Goal: Task Accomplishment & Management: Use online tool/utility

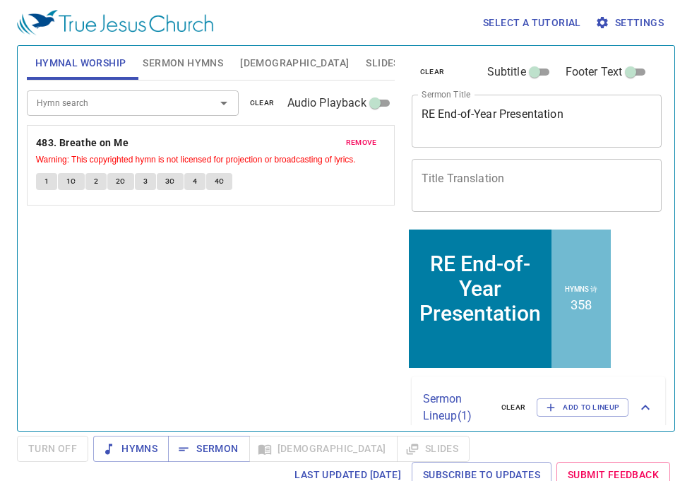
click at [566, 184] on textarea "Title Translation" at bounding box center [536, 185] width 231 height 27
click at [373, 136] on span "remove" at bounding box center [361, 142] width 31 height 13
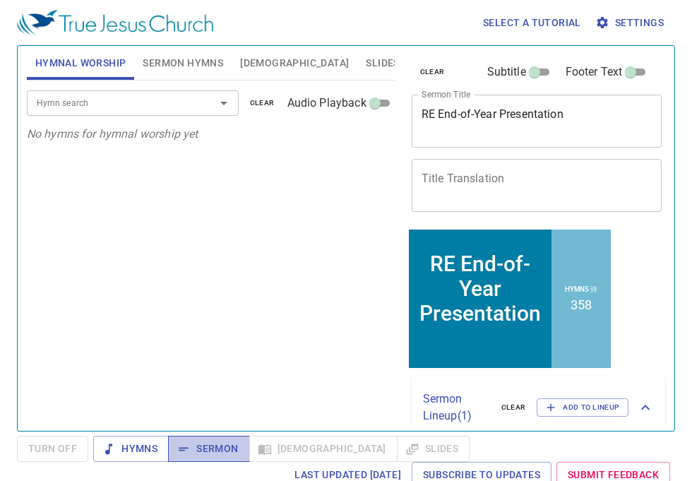
click at [217, 448] on span "Sermon" at bounding box center [208, 449] width 59 height 18
click at [357, 76] on button "Slides" at bounding box center [382, 63] width 50 height 34
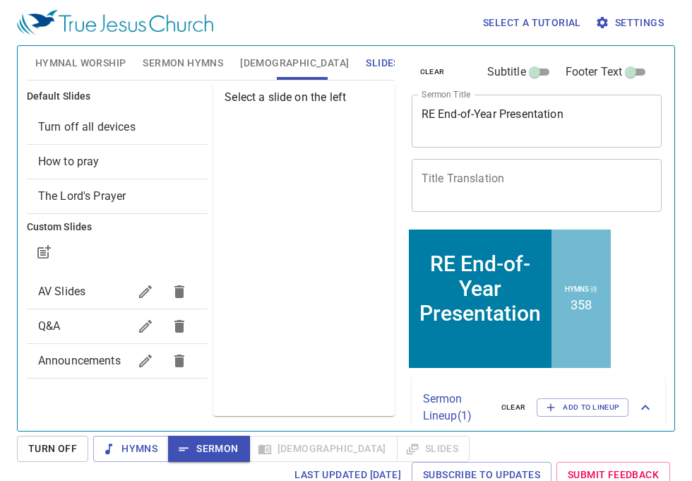
click at [144, 139] on div "Turn off all devices" at bounding box center [117, 127] width 181 height 34
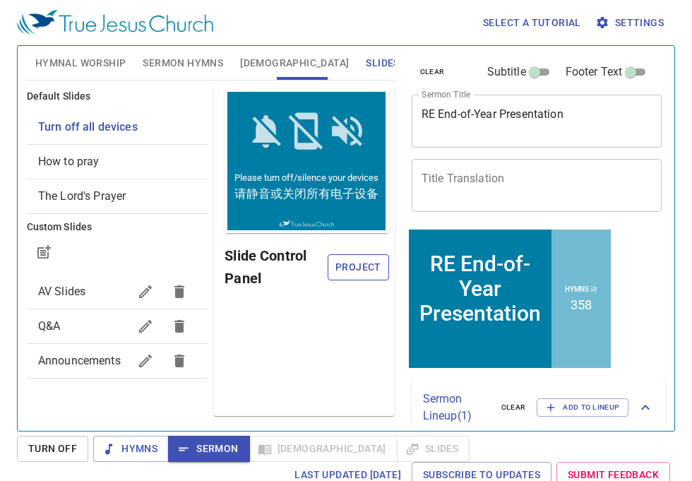
click at [361, 261] on span "Project" at bounding box center [358, 267] width 39 height 18
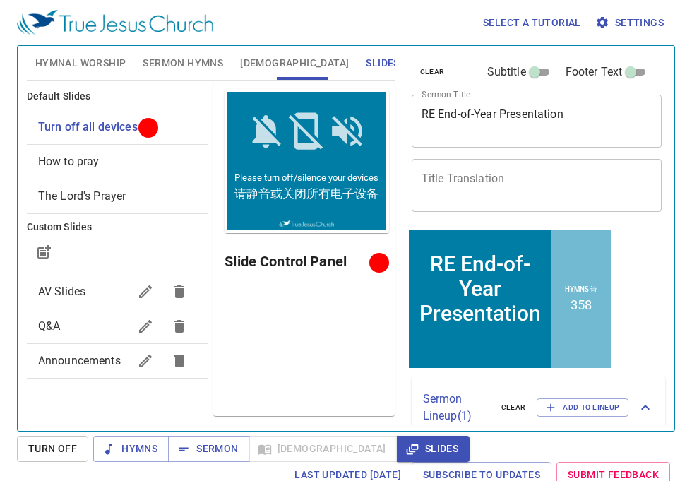
click at [71, 451] on span "Turn Off" at bounding box center [52, 449] width 49 height 18
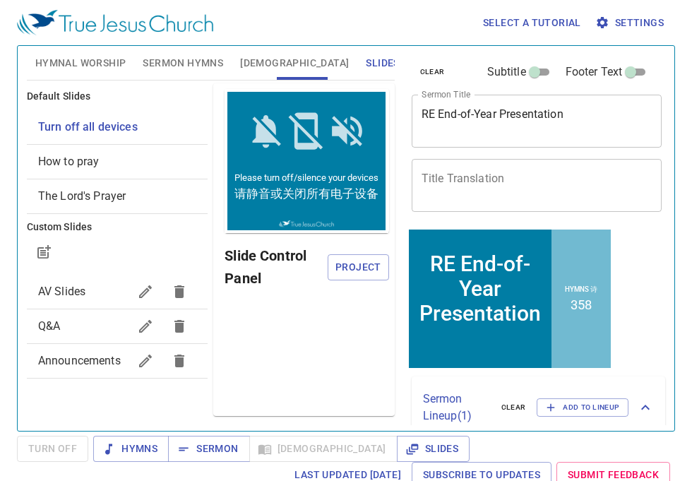
click at [349, 246] on div "Slide Control Panel Project" at bounding box center [307, 266] width 164 height 45
click at [349, 268] on span "Project" at bounding box center [358, 267] width 39 height 18
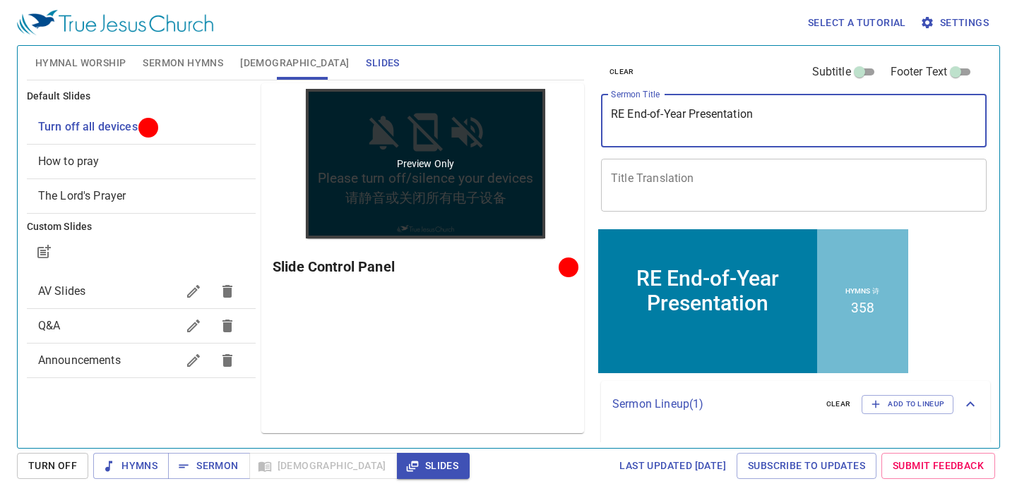
drag, startPoint x: 767, startPoint y: 119, endPoint x: 453, endPoint y: 118, distance: 314.2
click at [453, 119] on div "Hymnal Worship Sermon Hymns Bible Slides Hymn search Hymn search clear Audio Pl…" at bounding box center [508, 241] width 974 height 402
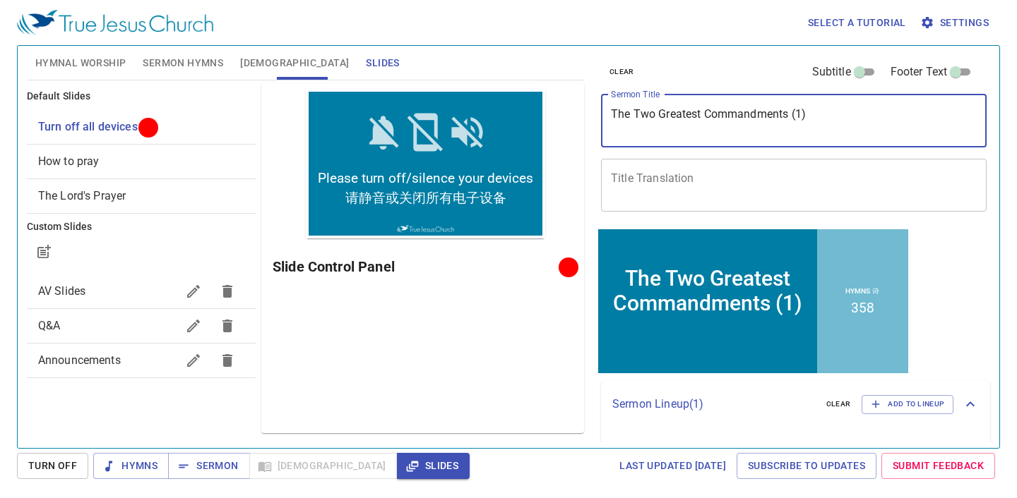
type textarea "The Two Greatest Commandments (1)"
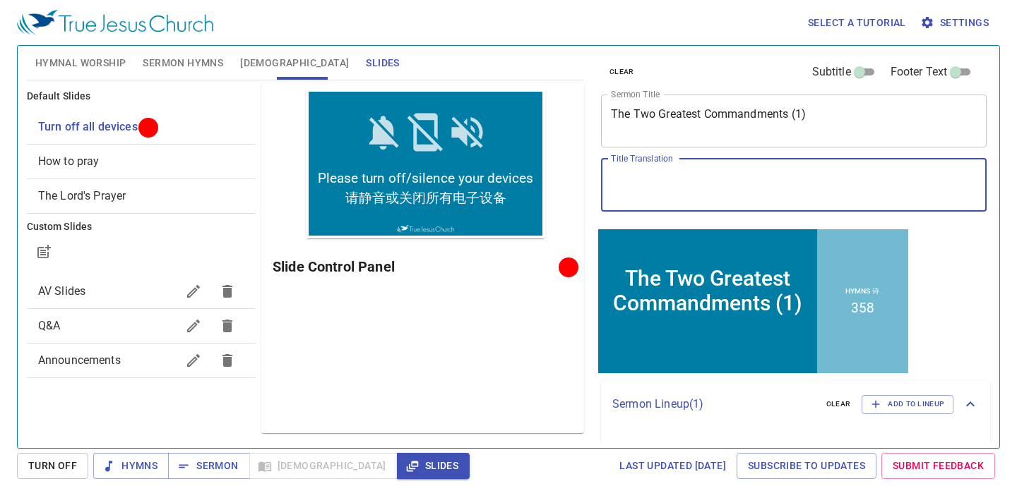
click at [652, 191] on textarea "Title Translation" at bounding box center [794, 185] width 366 height 27
click at [637, 191] on textarea "Title Translation" at bounding box center [794, 185] width 366 height 27
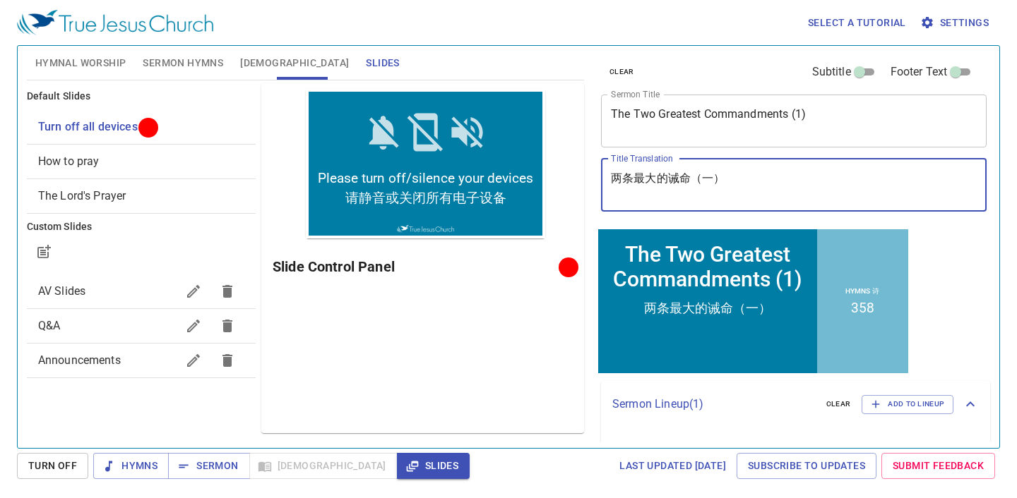
type textarea "两条最大的诫命（一）"
click at [162, 61] on span "Sermon Hymns" at bounding box center [183, 63] width 80 height 18
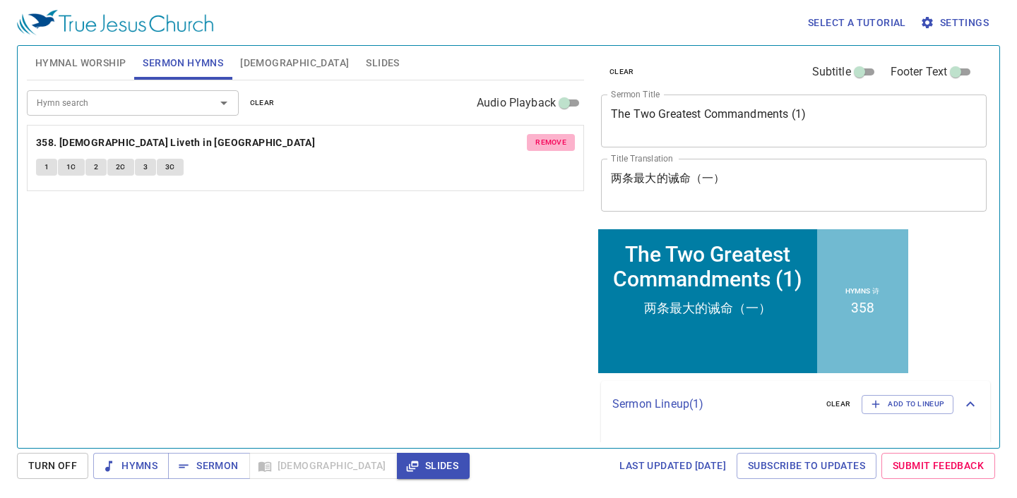
click at [561, 140] on span "remove" at bounding box center [550, 142] width 31 height 13
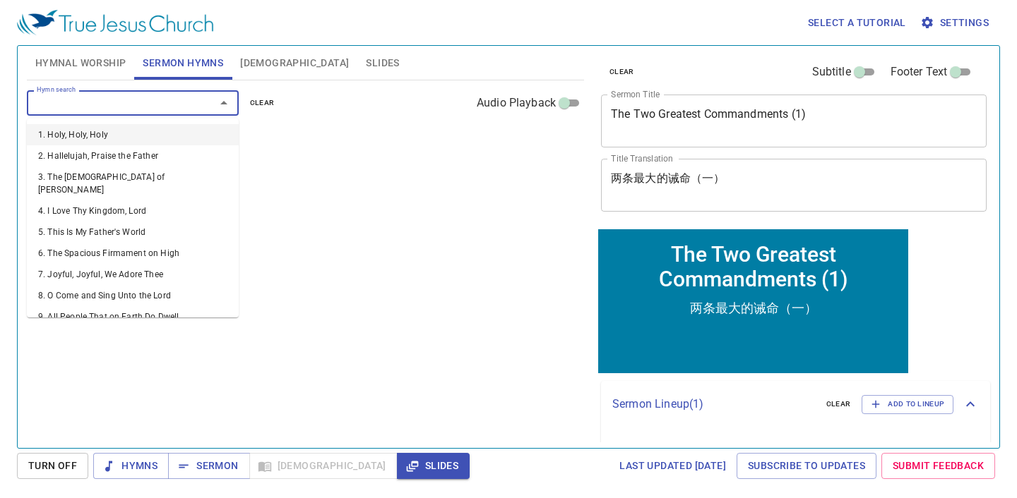
click at [113, 97] on input "Hymn search" at bounding box center [112, 103] width 162 height 16
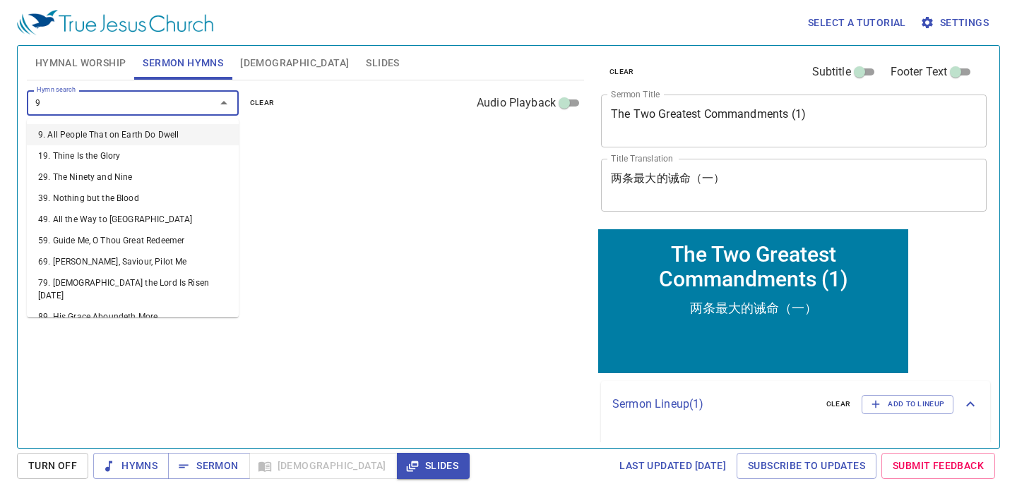
type input "99"
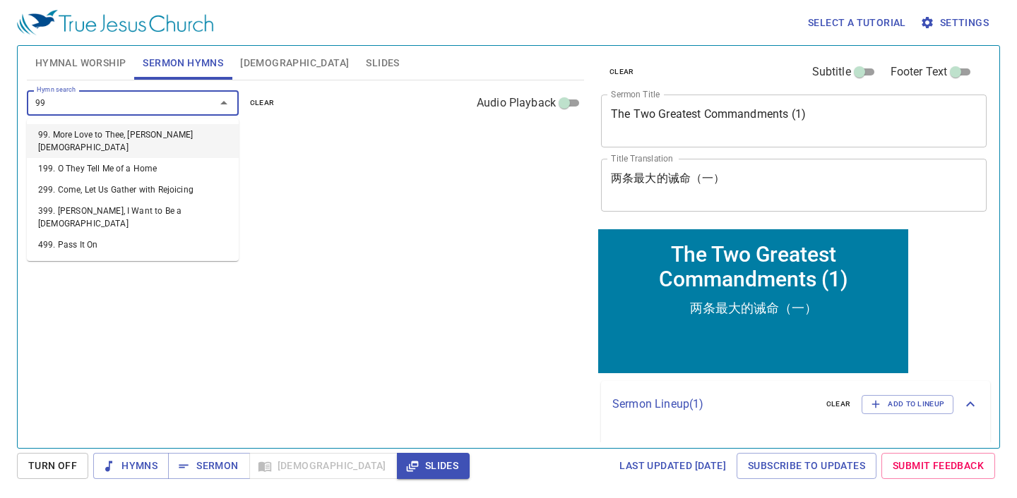
click at [0, 0] on li "99. More Love to Thee, [PERSON_NAME][DEMOGRAPHIC_DATA]" at bounding box center [0, 0] width 0 height 0
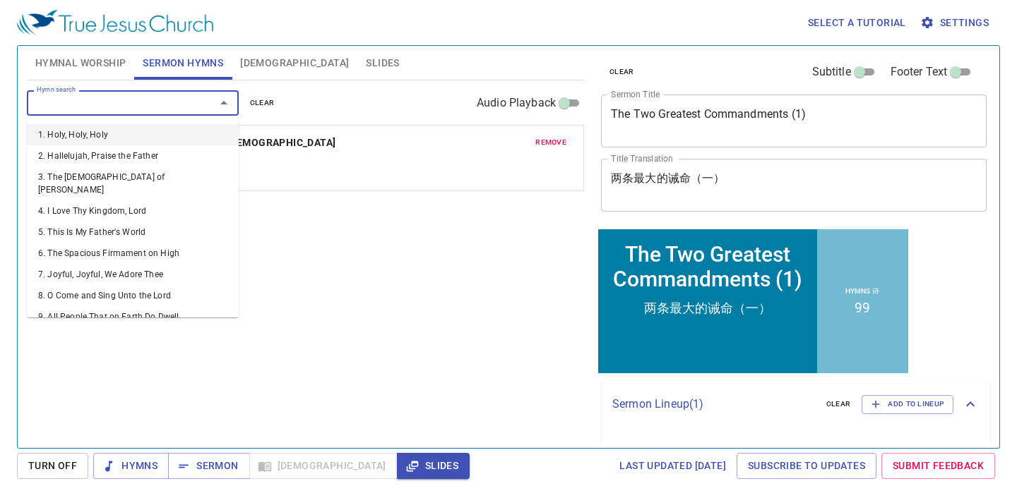
click at [112, 109] on input "Hymn search" at bounding box center [112, 103] width 162 height 16
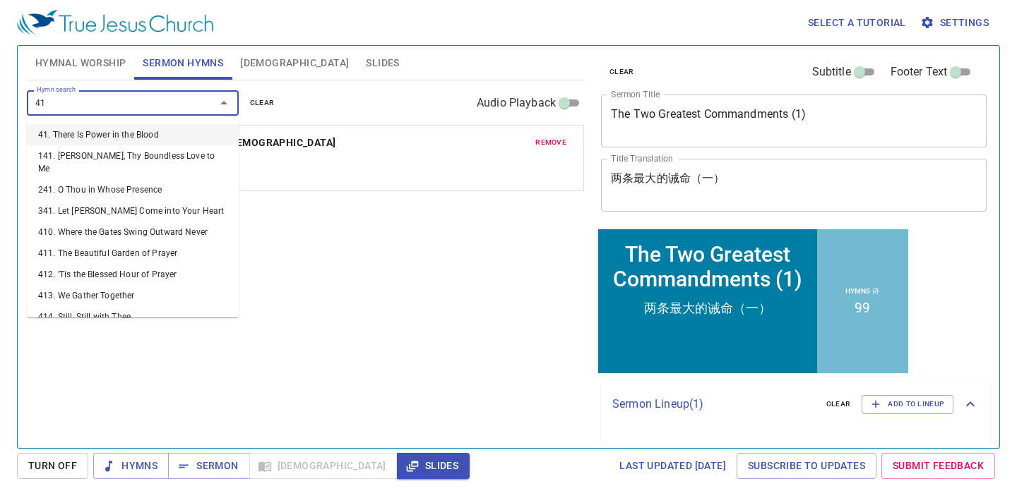
type input "418"
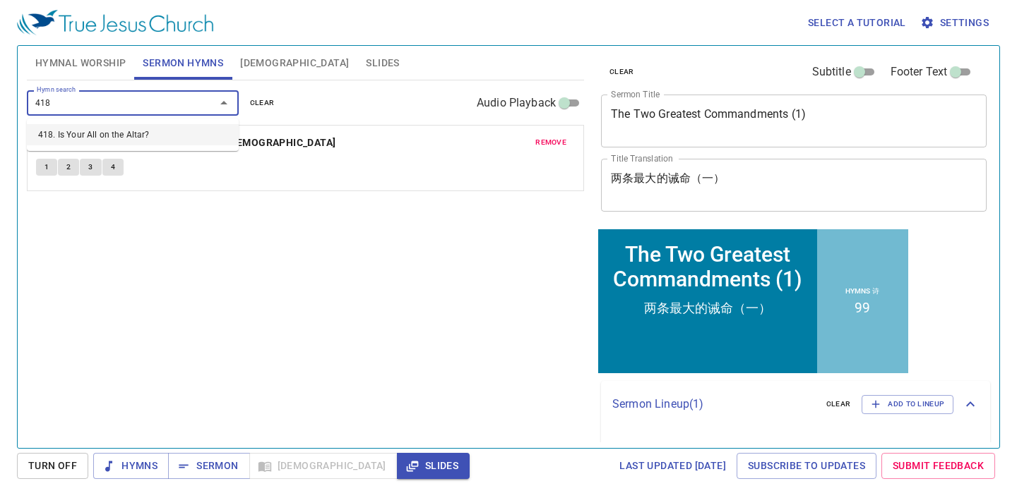
click at [0, 0] on li "418. Is Your All on the Altar?" at bounding box center [0, 0] width 0 height 0
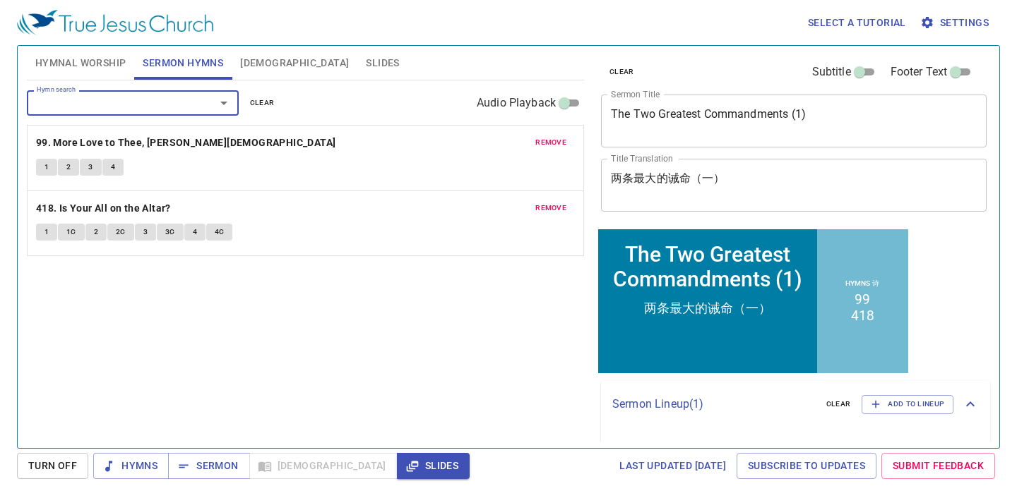
click at [397, 335] on div "Hymn search Hymn search clear Audio Playback remove 99. More Love to Thee, O Ch…" at bounding box center [305, 258] width 557 height 356
click at [87, 71] on button "Hymnal Worship" at bounding box center [81, 63] width 108 height 34
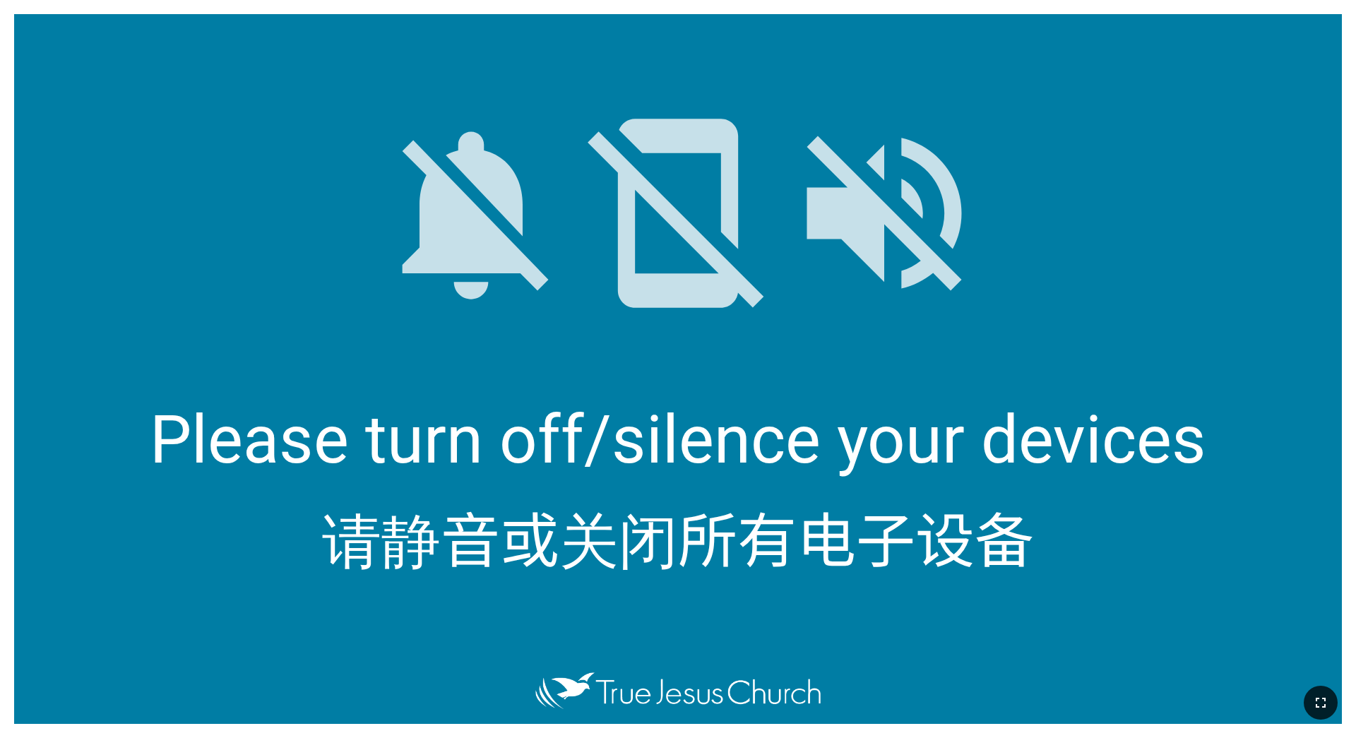
click at [564, 450] on button "button" at bounding box center [1320, 703] width 34 height 34
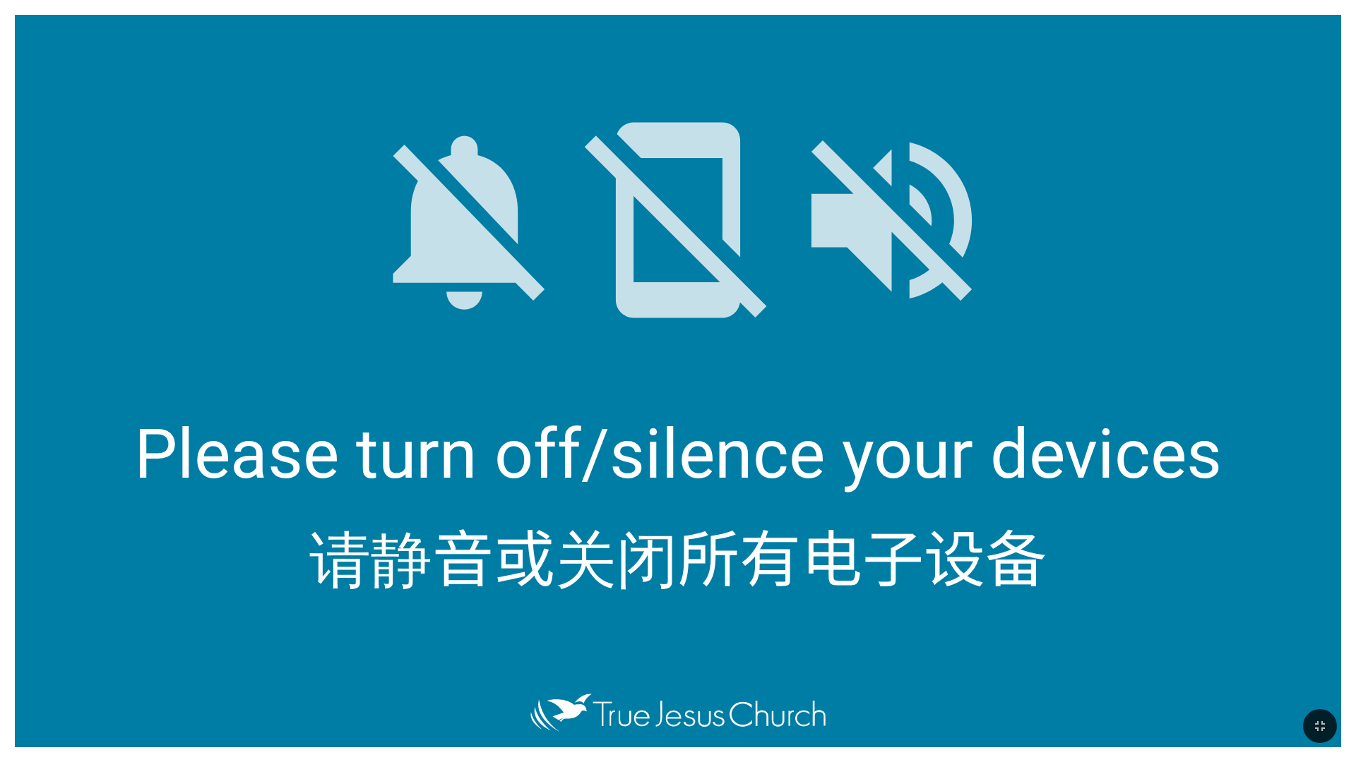
click at [17, 450] on div "请静音或关闭所有电子设备" at bounding box center [678, 556] width 1326 height 107
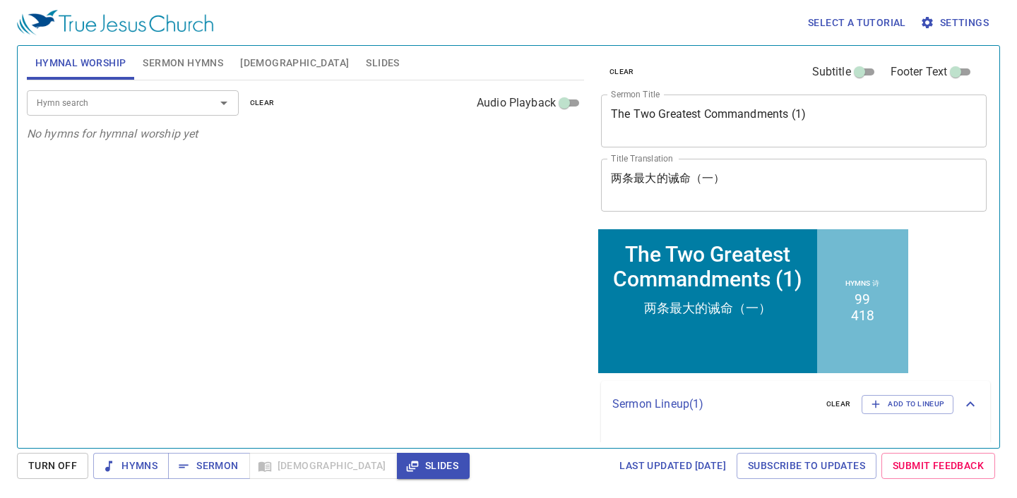
click at [366, 59] on span "Slides" at bounding box center [382, 63] width 33 height 18
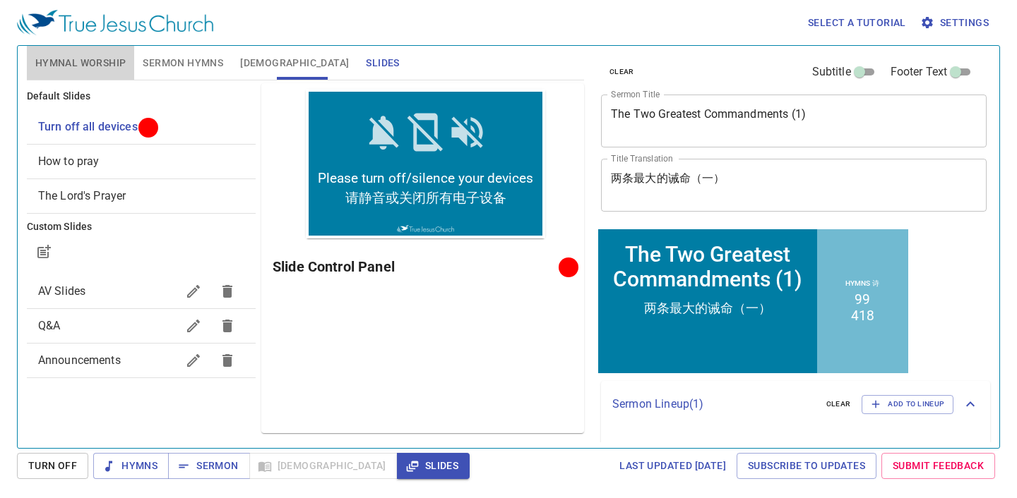
click at [104, 54] on span "Hymnal Worship" at bounding box center [80, 63] width 91 height 18
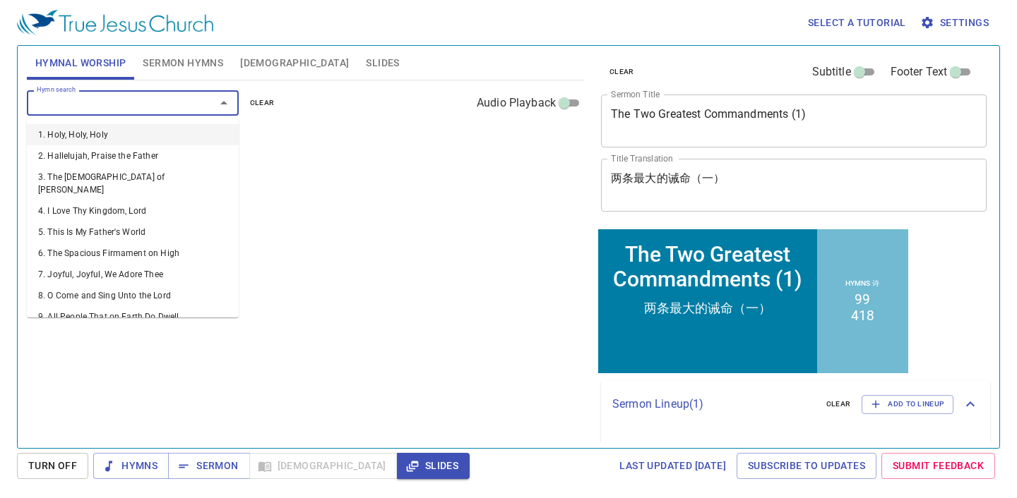
click at [148, 103] on input "Hymn search" at bounding box center [112, 103] width 162 height 16
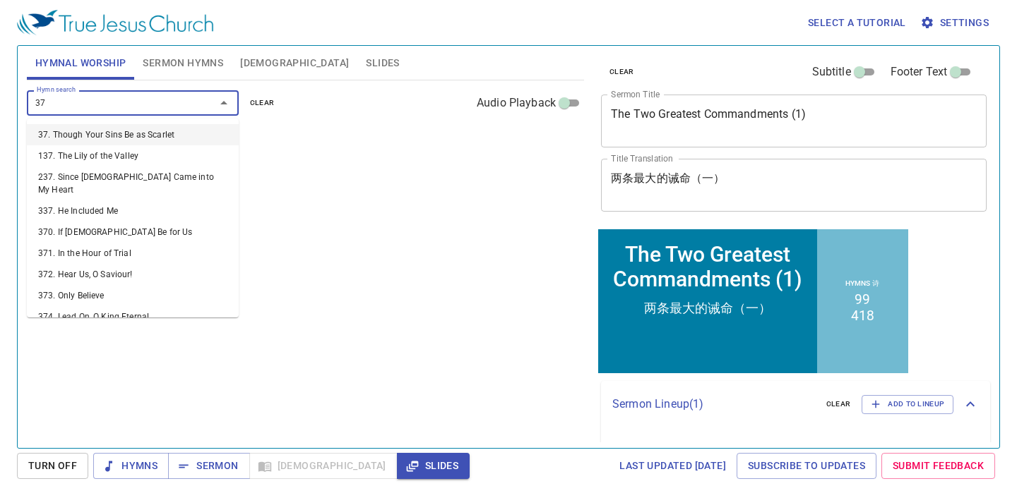
type input "377"
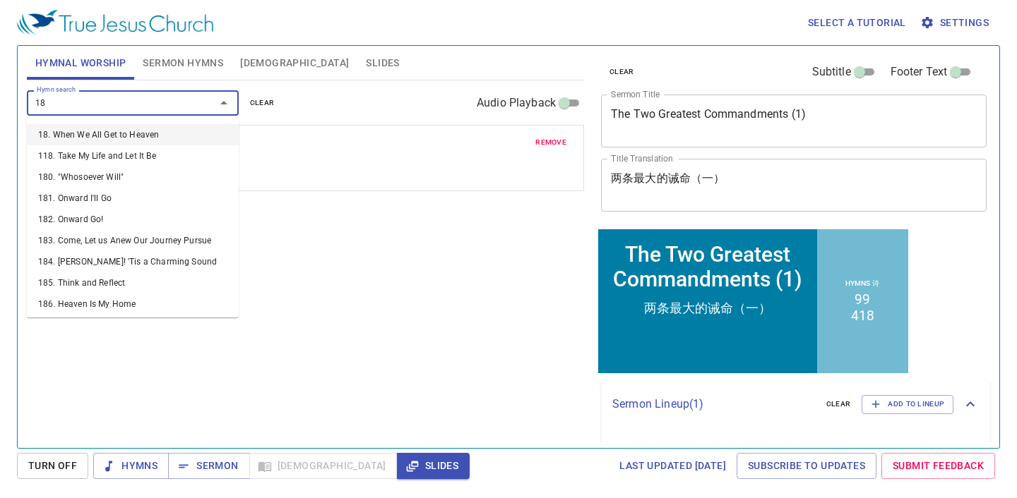
type input "189"
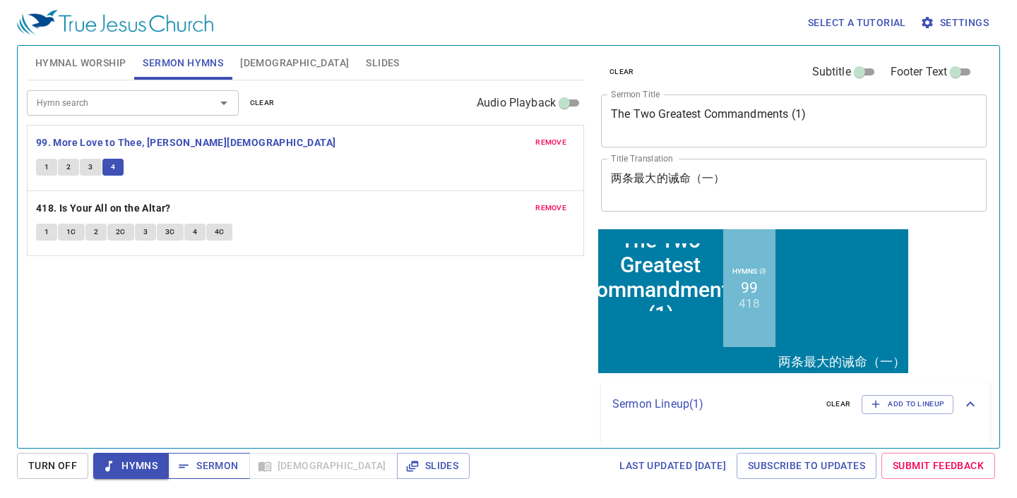
click at [0, 0] on span "Sermon" at bounding box center [0, 0] width 0 height 0
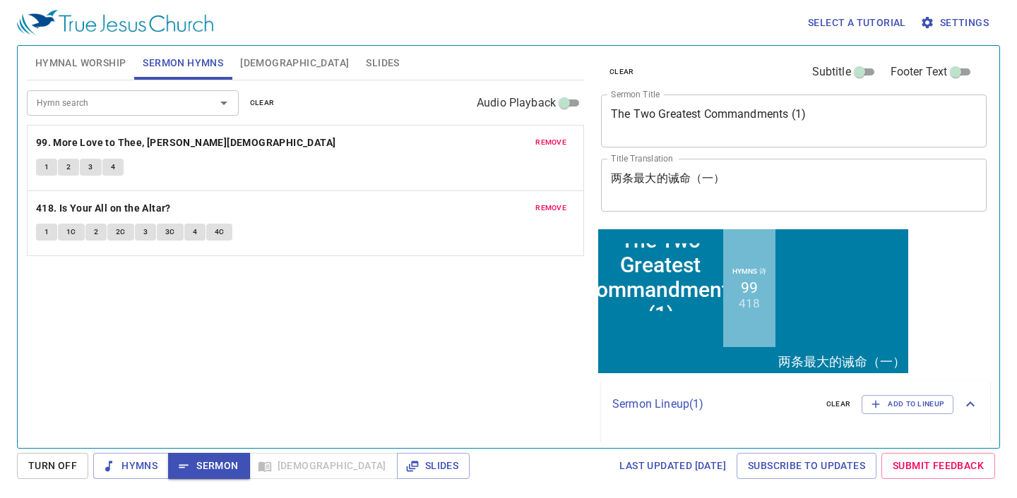
click at [0, 0] on span "Sermon" at bounding box center [0, 0] width 0 height 0
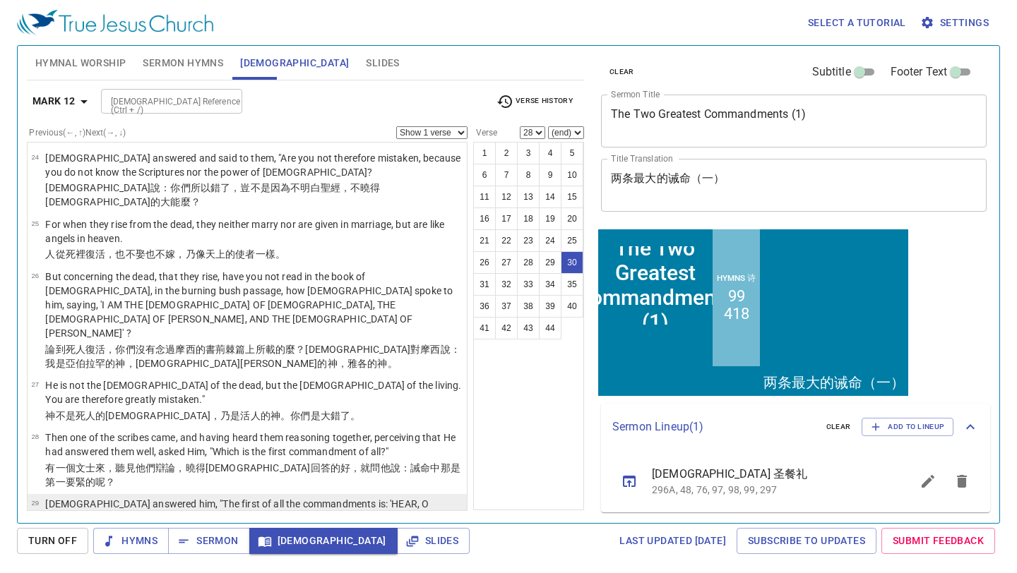
select select "30"
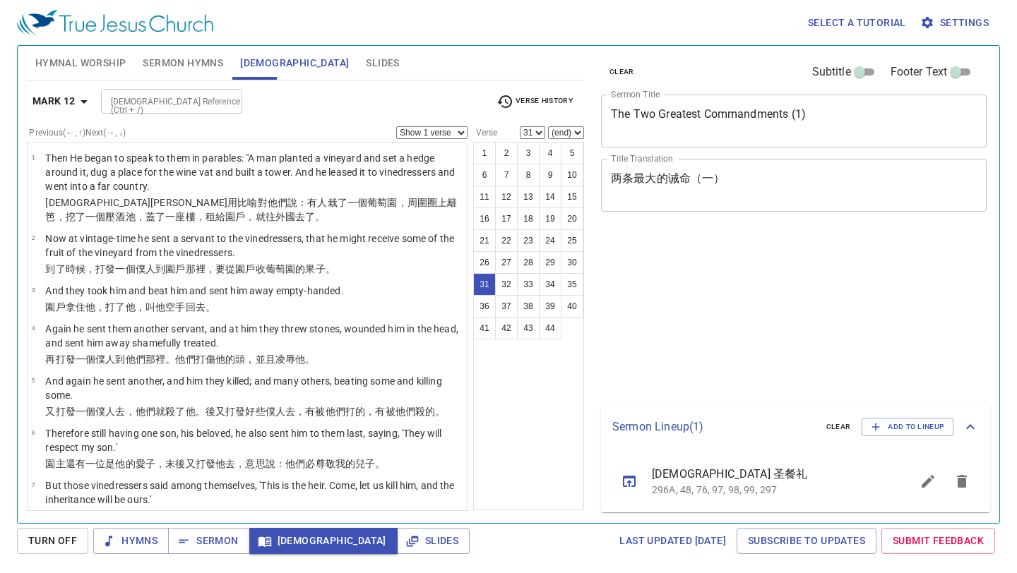
select select "31"
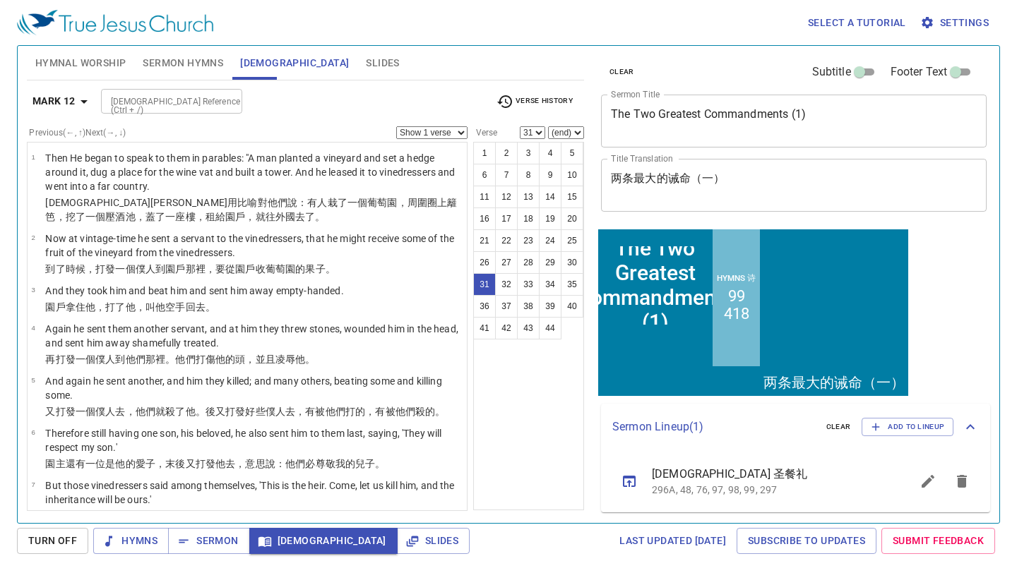
scroll to position [1315, 0]
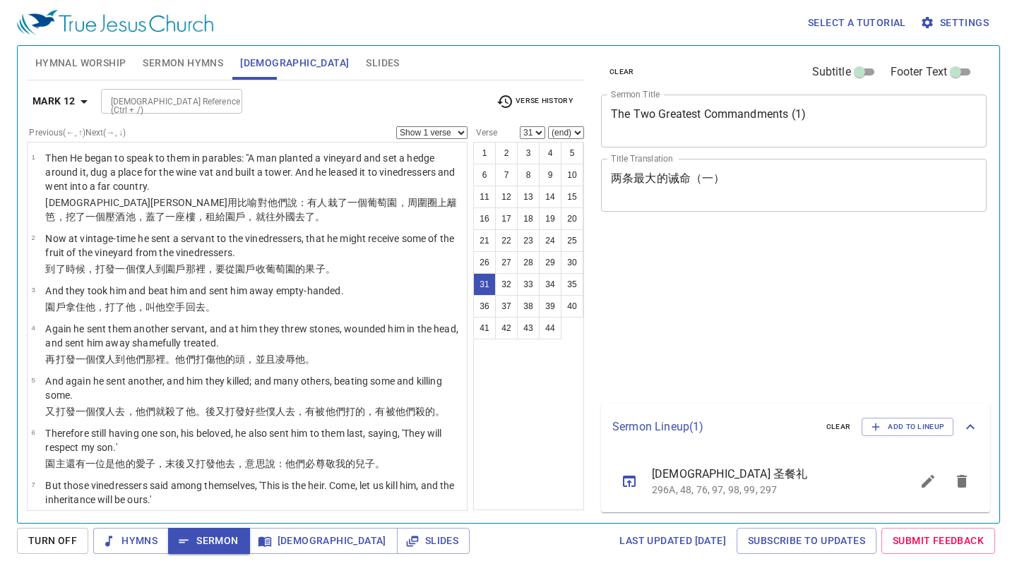
select select "31"
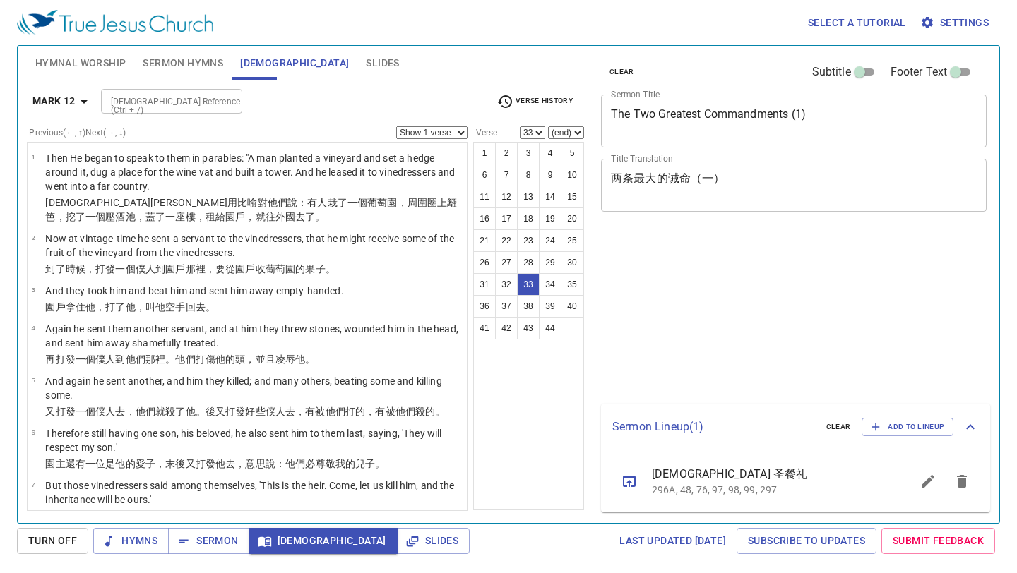
select select "33"
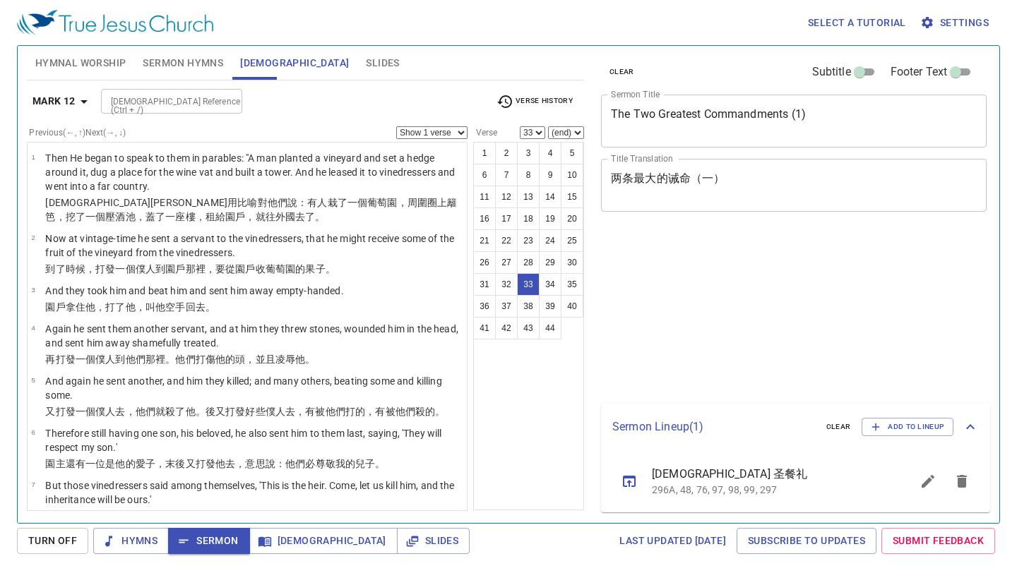
select select "33"
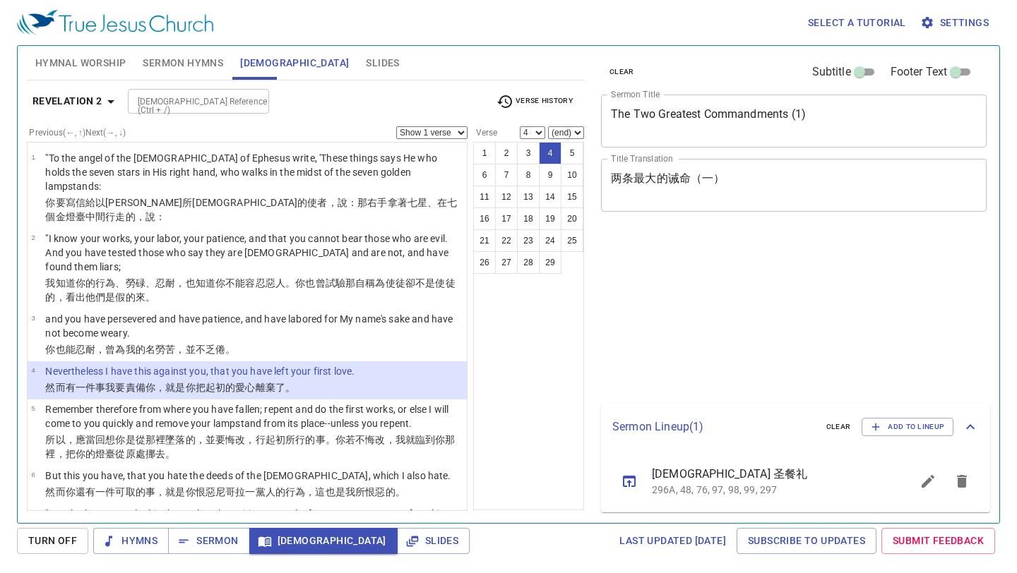
select select "4"
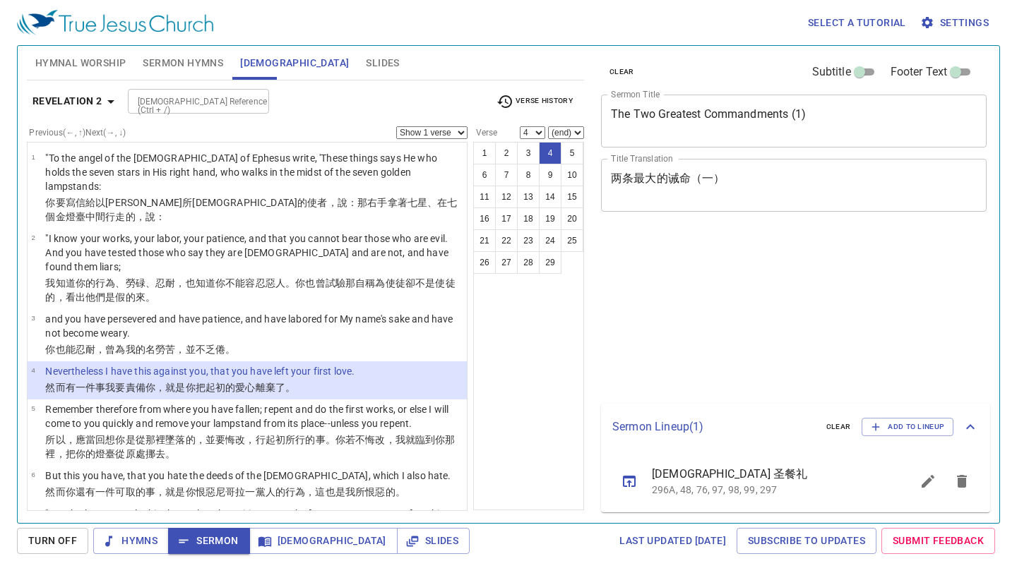
select select "4"
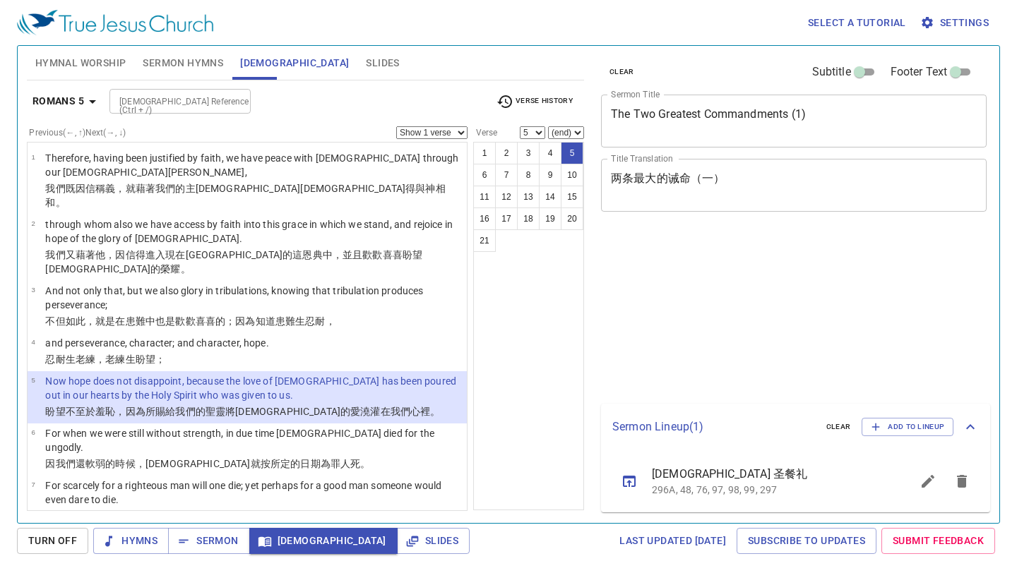
select select "5"
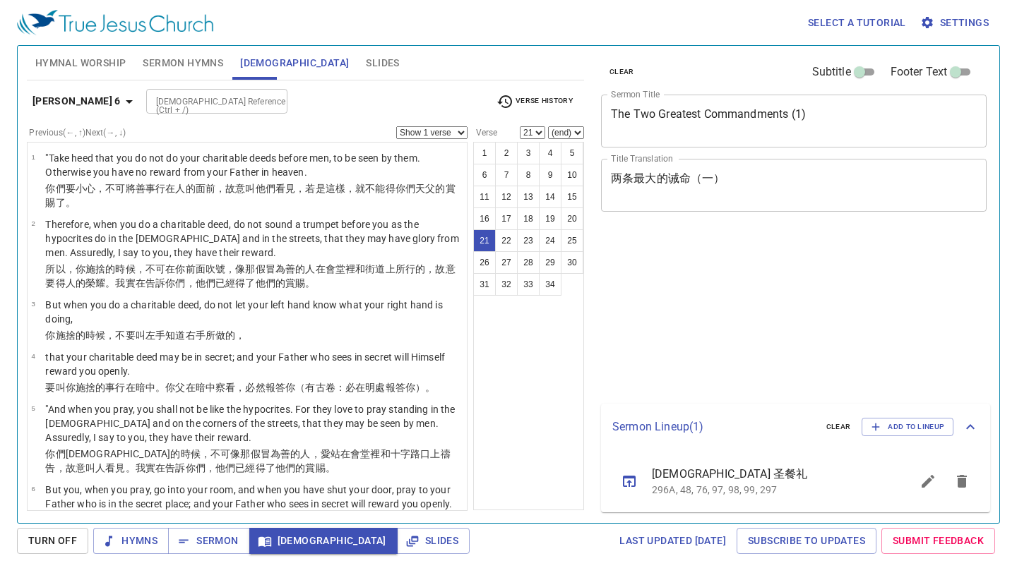
select select "21"
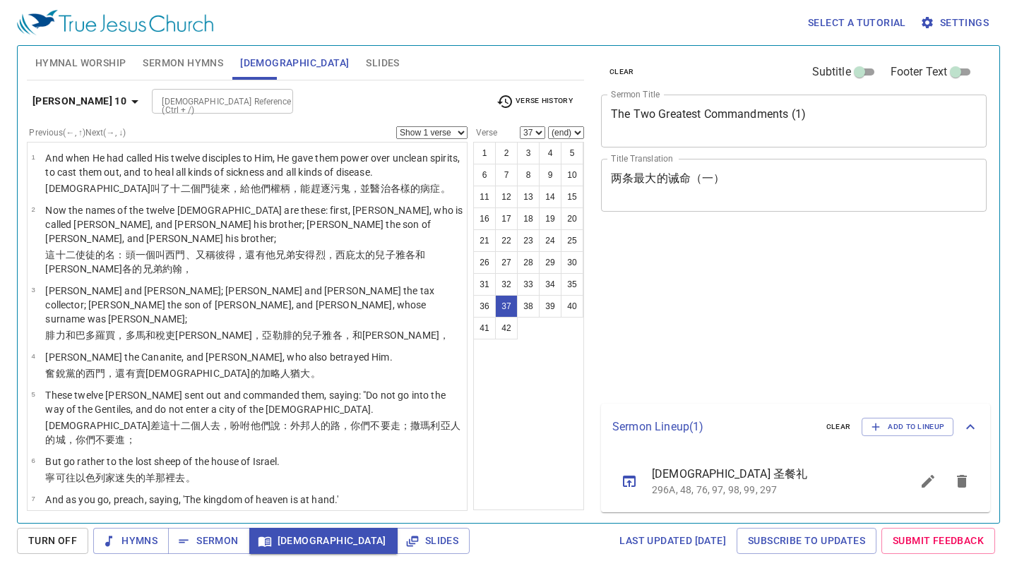
select select "37"
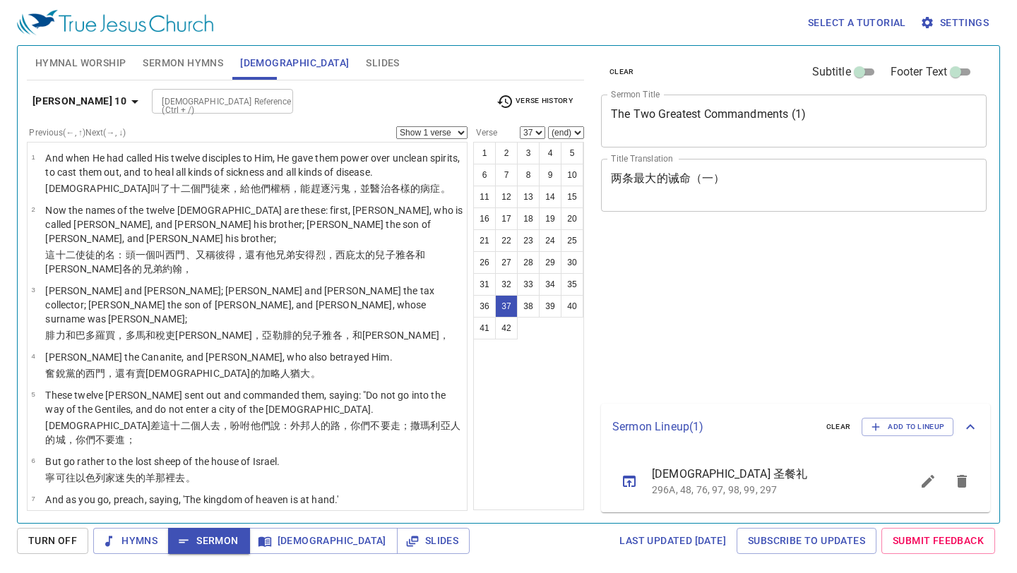
click at [126, 104] on icon "button" at bounding box center [134, 101] width 17 height 17
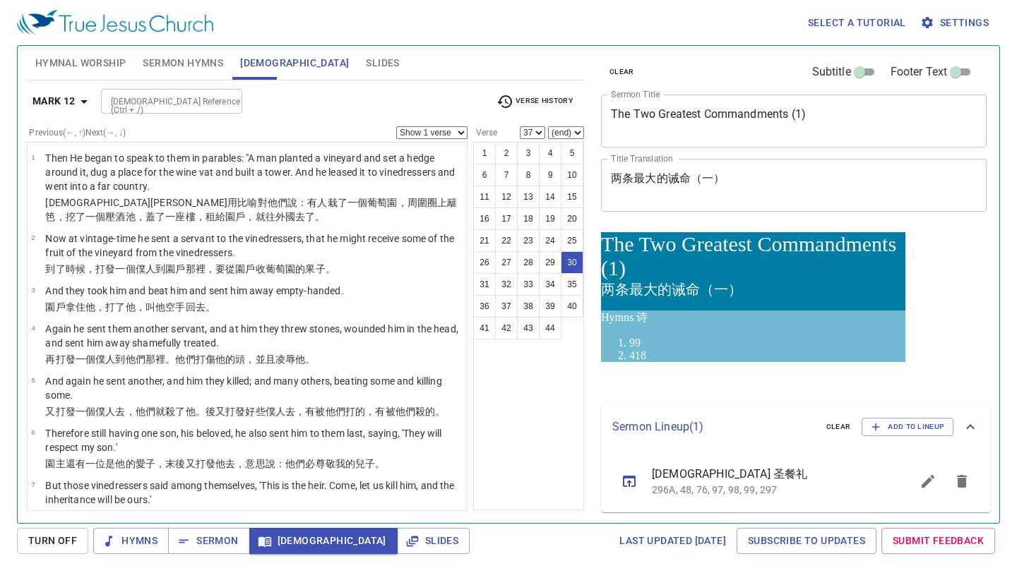
select select "30"
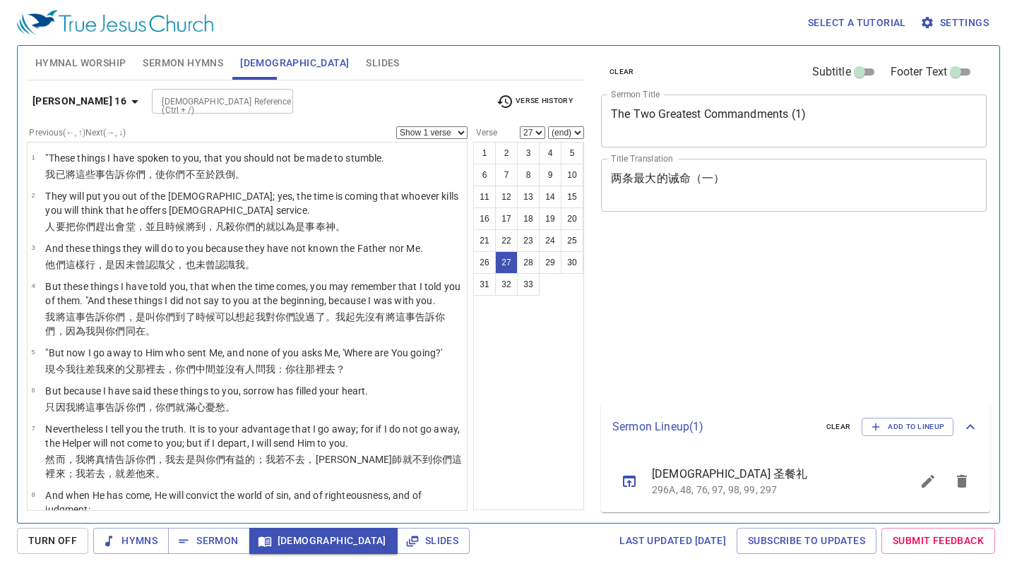
select select "27"
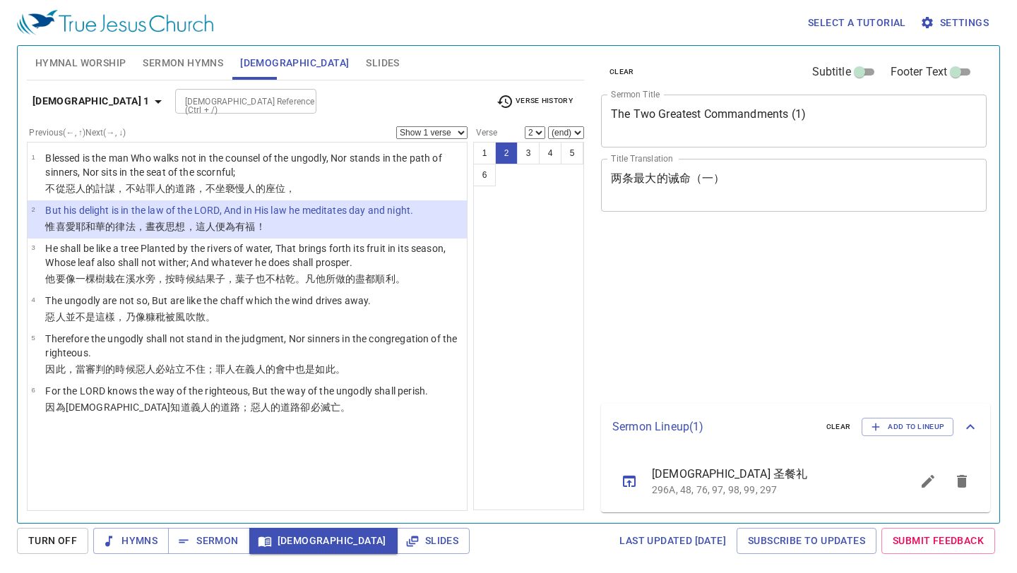
select select "2"
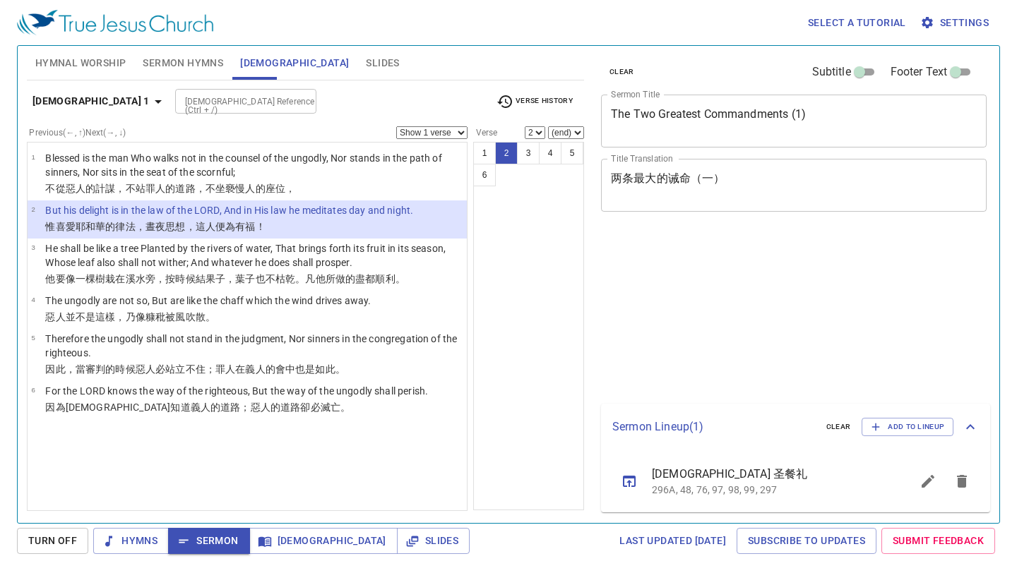
select select "2"
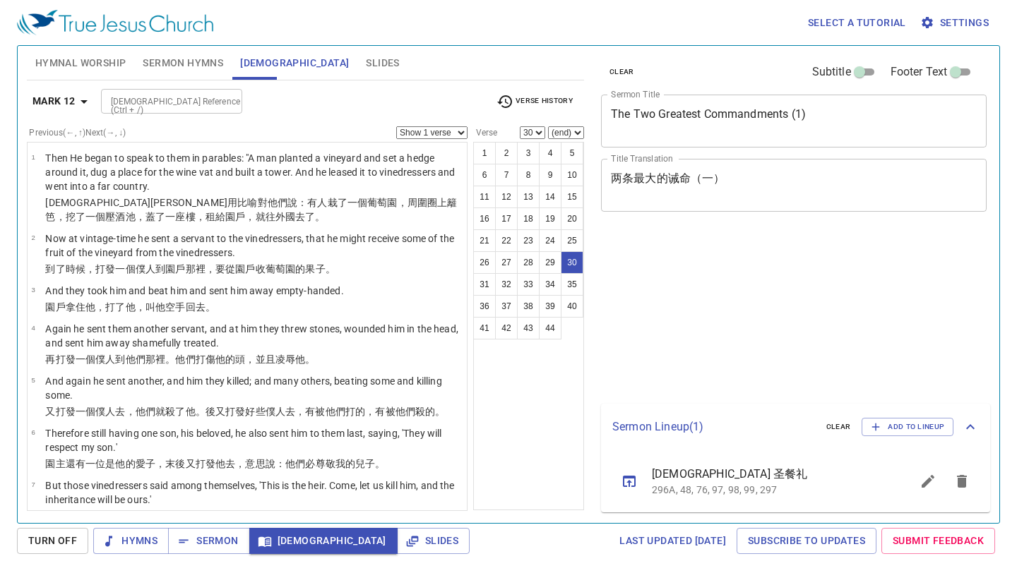
select select "30"
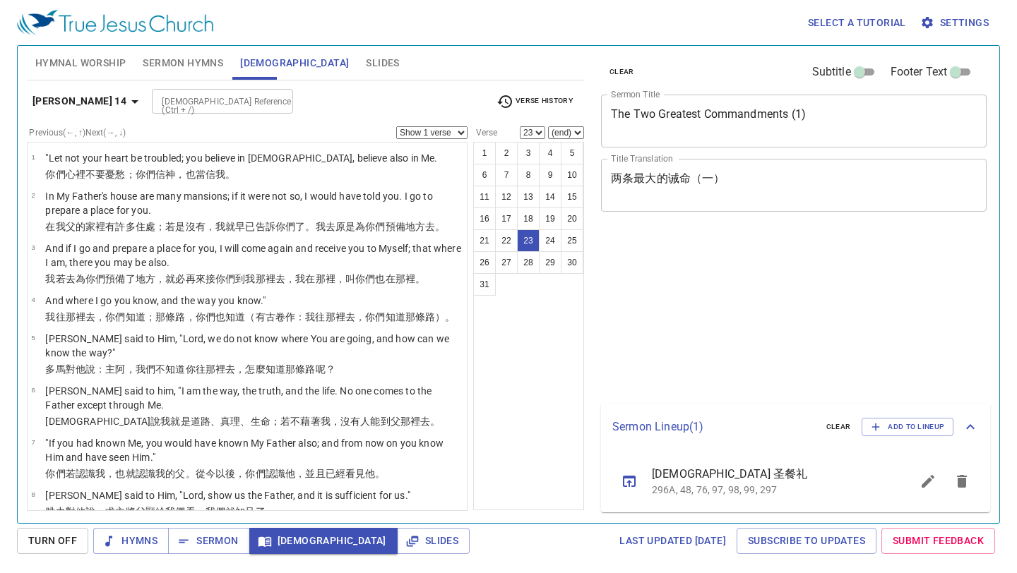
select select "23"
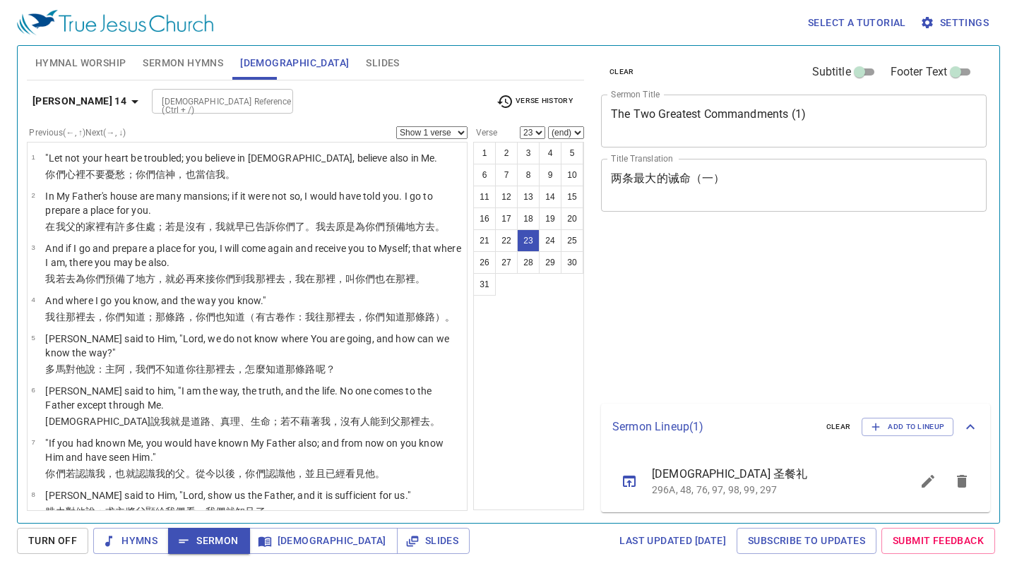
select select "23"
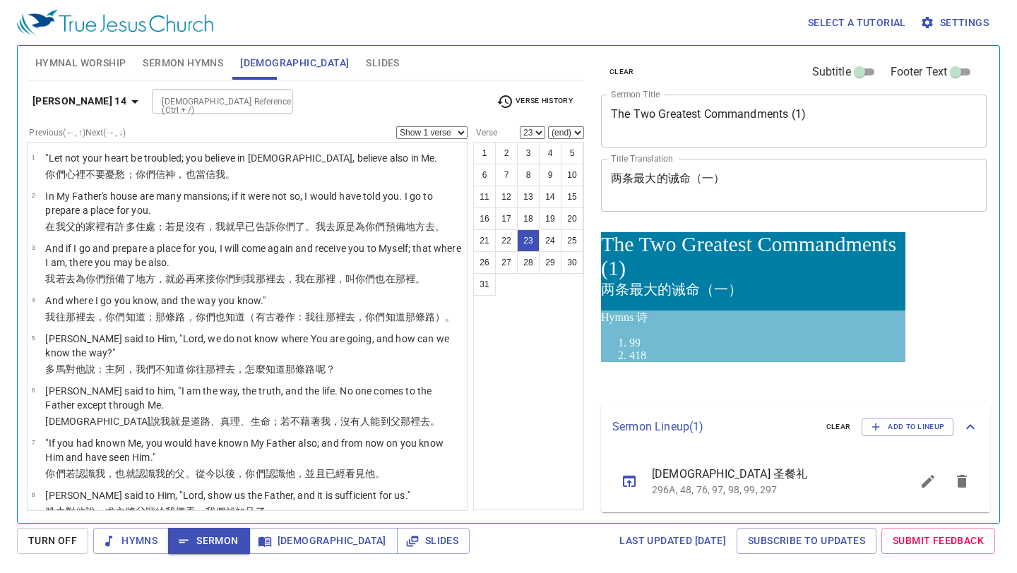
click at [180, 64] on span "Sermon Hymns" at bounding box center [183, 63] width 80 height 18
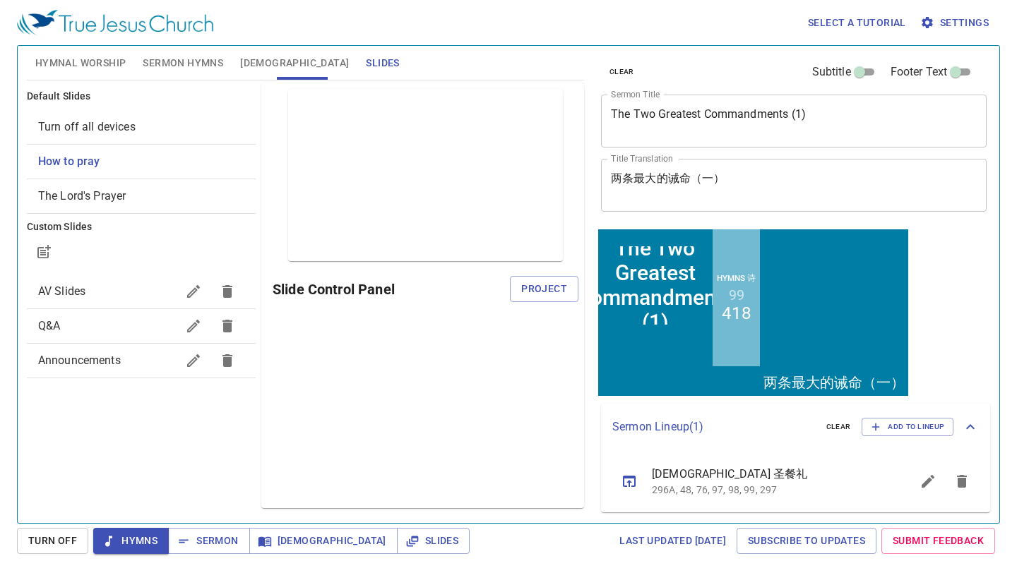
click at [549, 292] on span "Project" at bounding box center [544, 289] width 46 height 18
